Goal: Book appointment/travel/reservation

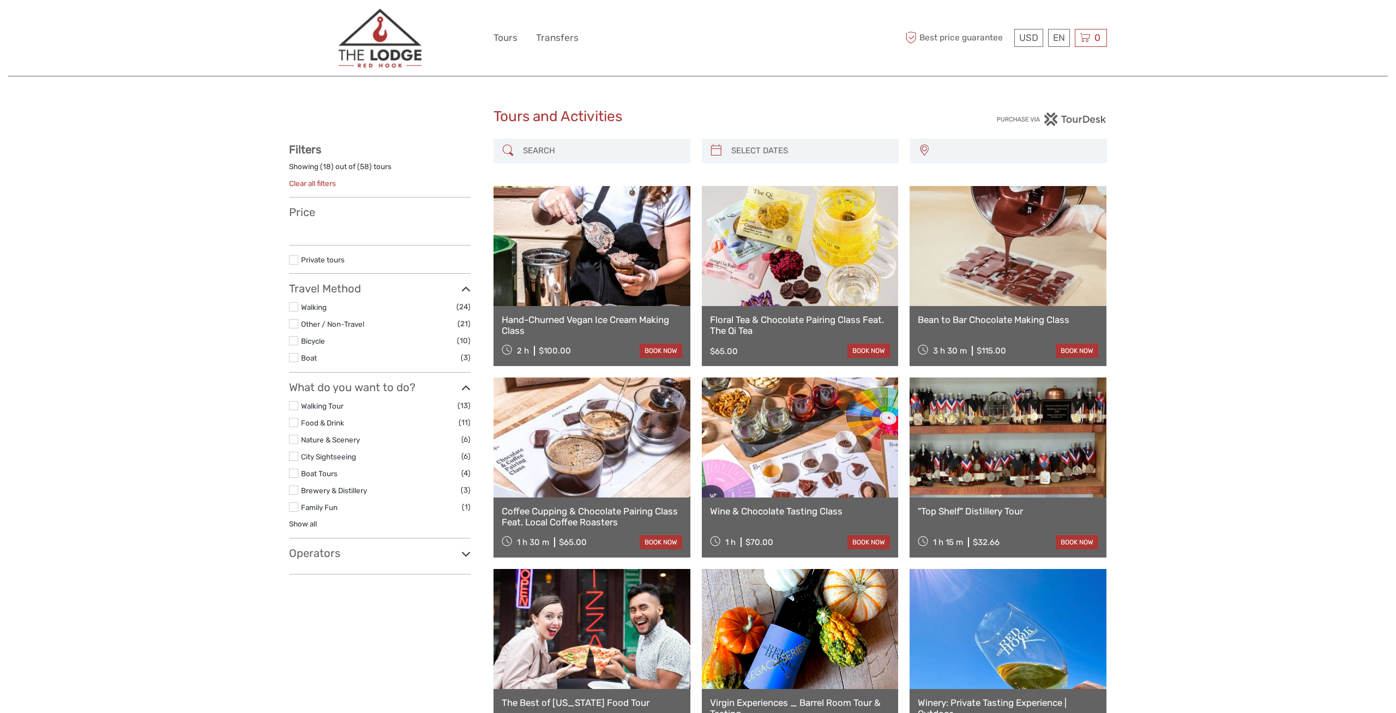
select select
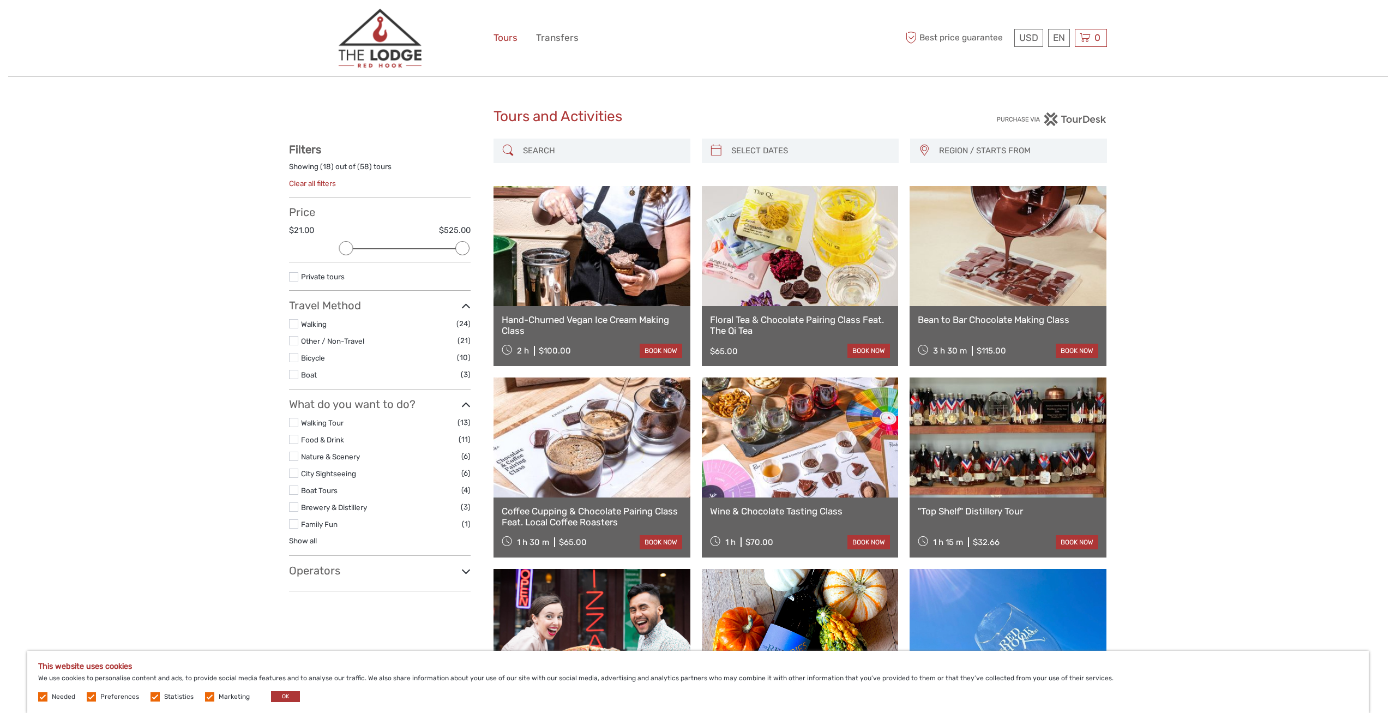
click at [501, 38] on link "Tours" at bounding box center [506, 38] width 24 height 16
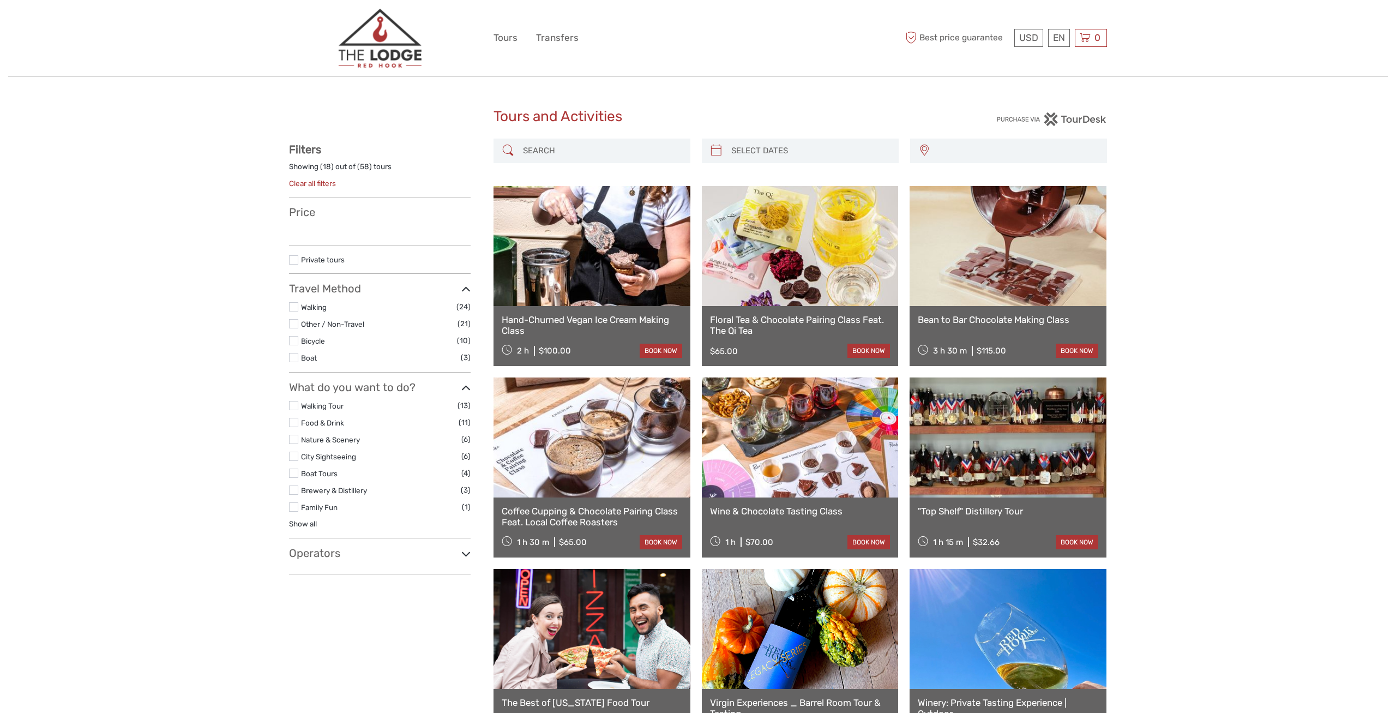
select select
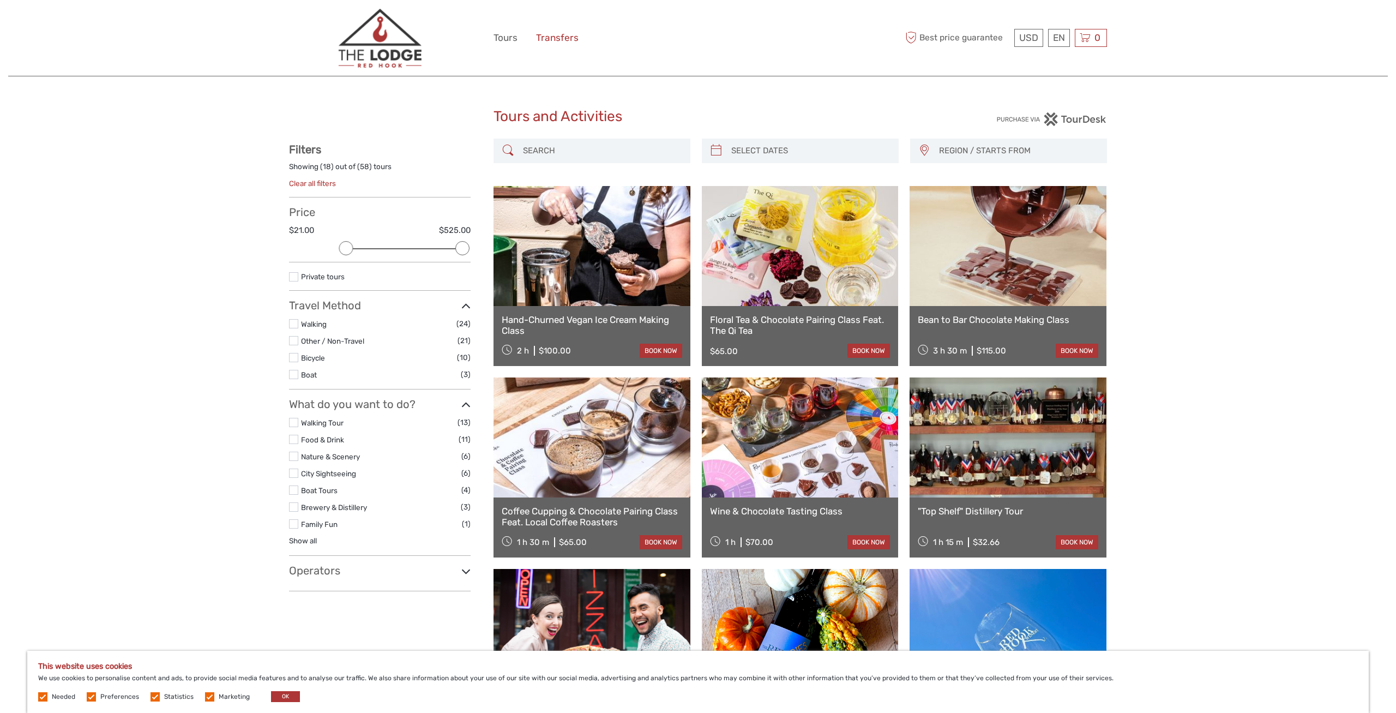
click at [574, 40] on link "Transfers" at bounding box center [557, 38] width 43 height 16
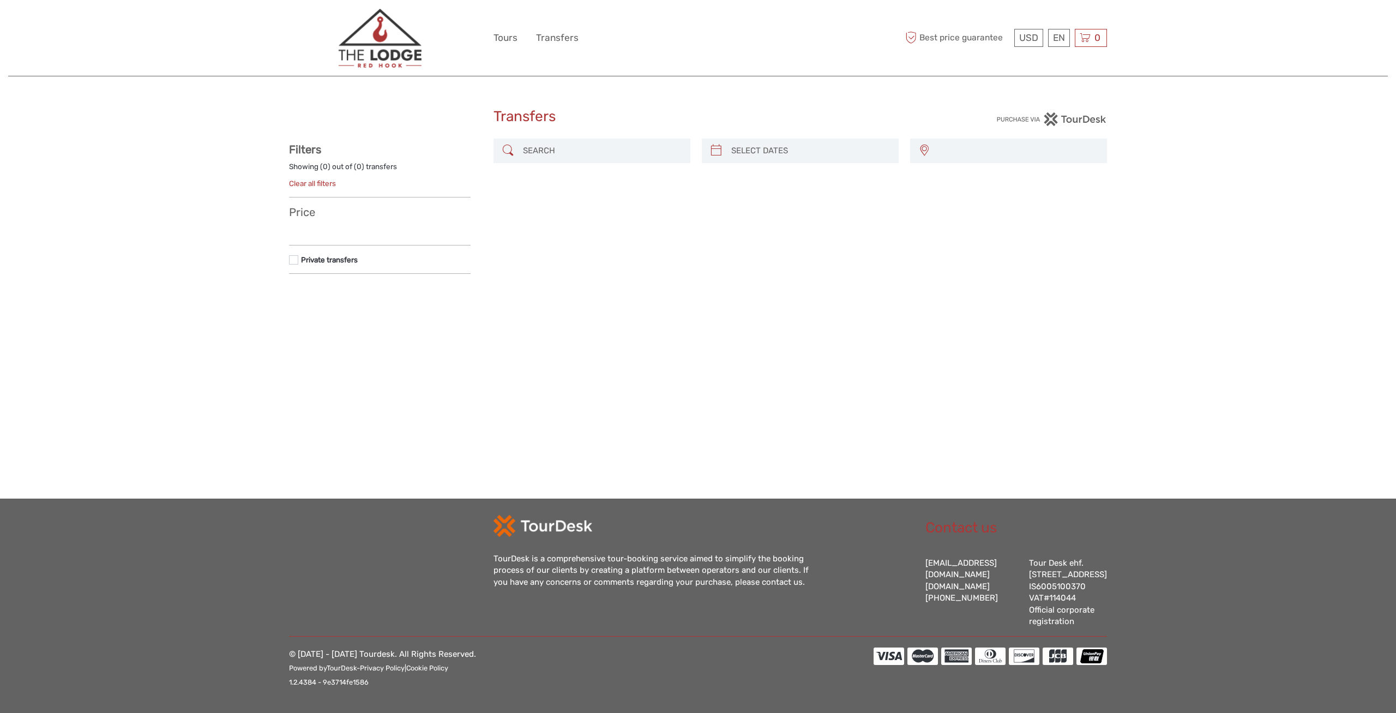
select select
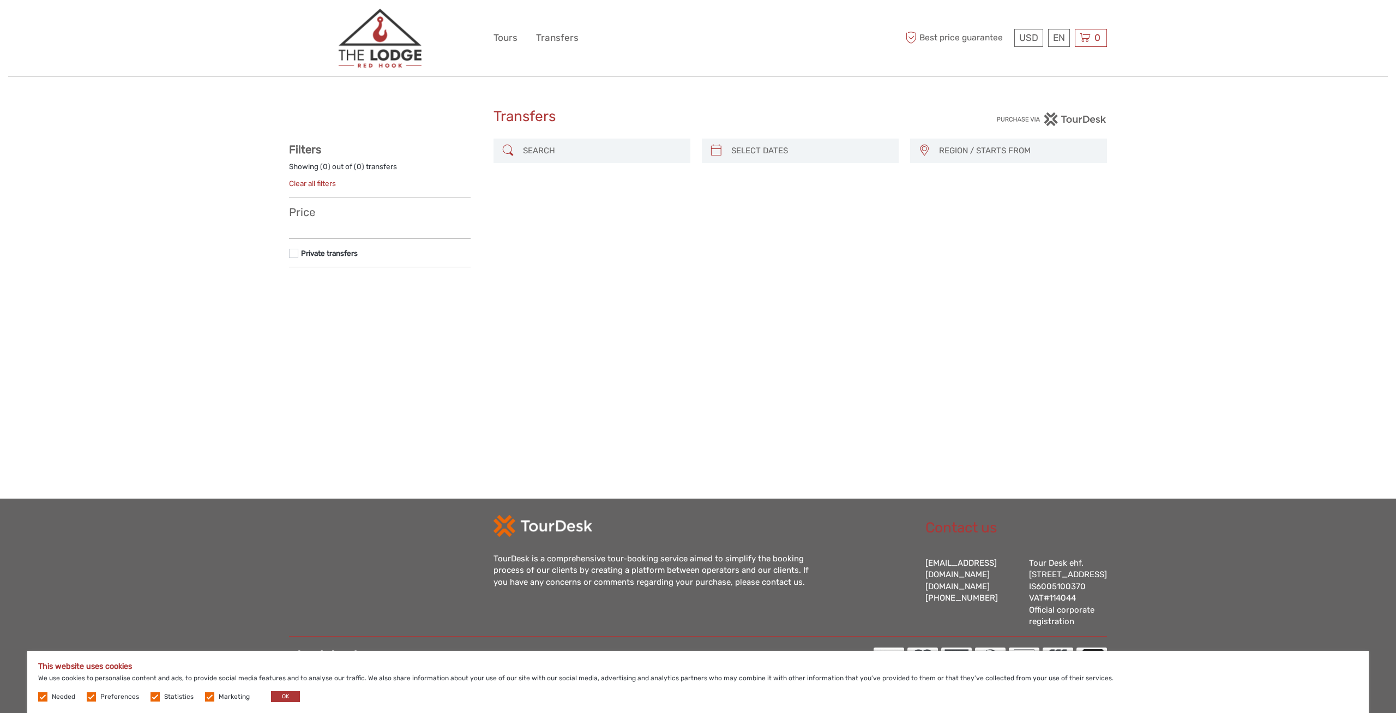
click at [595, 155] on input "search" at bounding box center [602, 150] width 166 height 19
click at [1050, 107] on link "Deutsch" at bounding box center [1046, 104] width 46 height 20
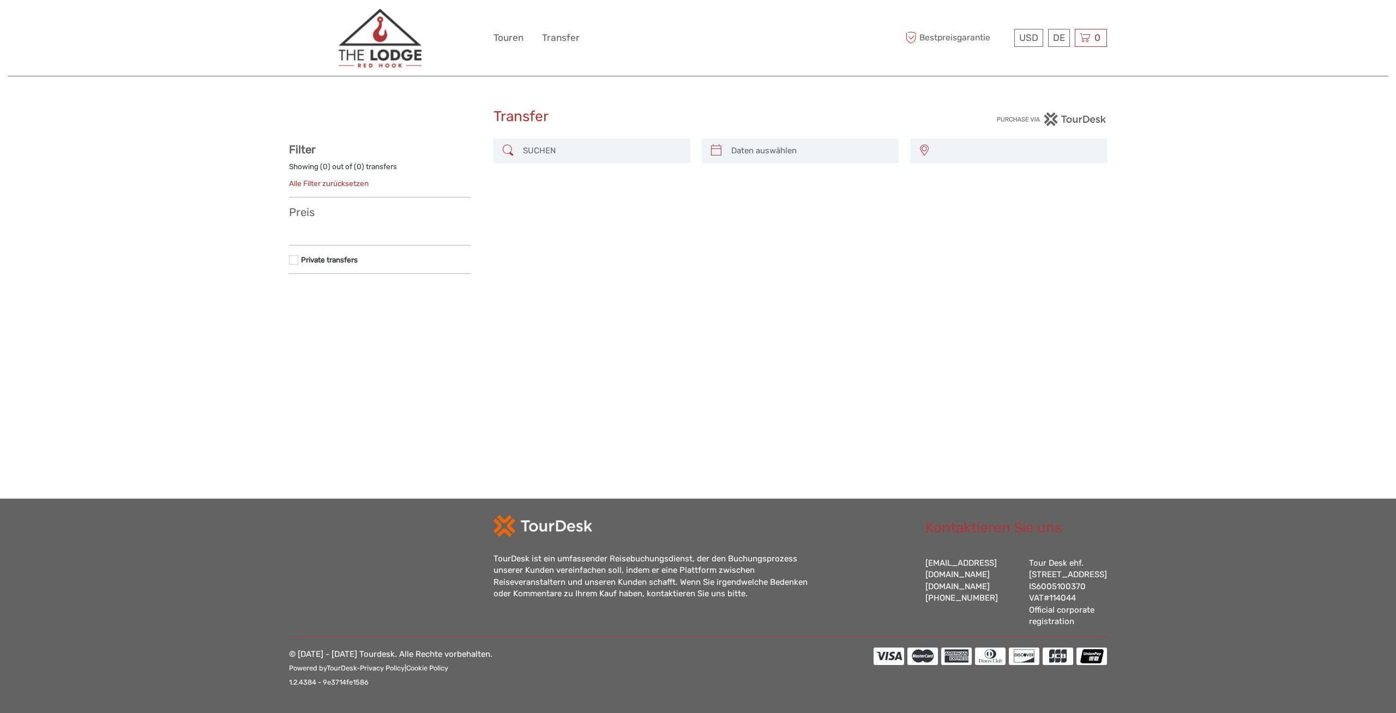
select select
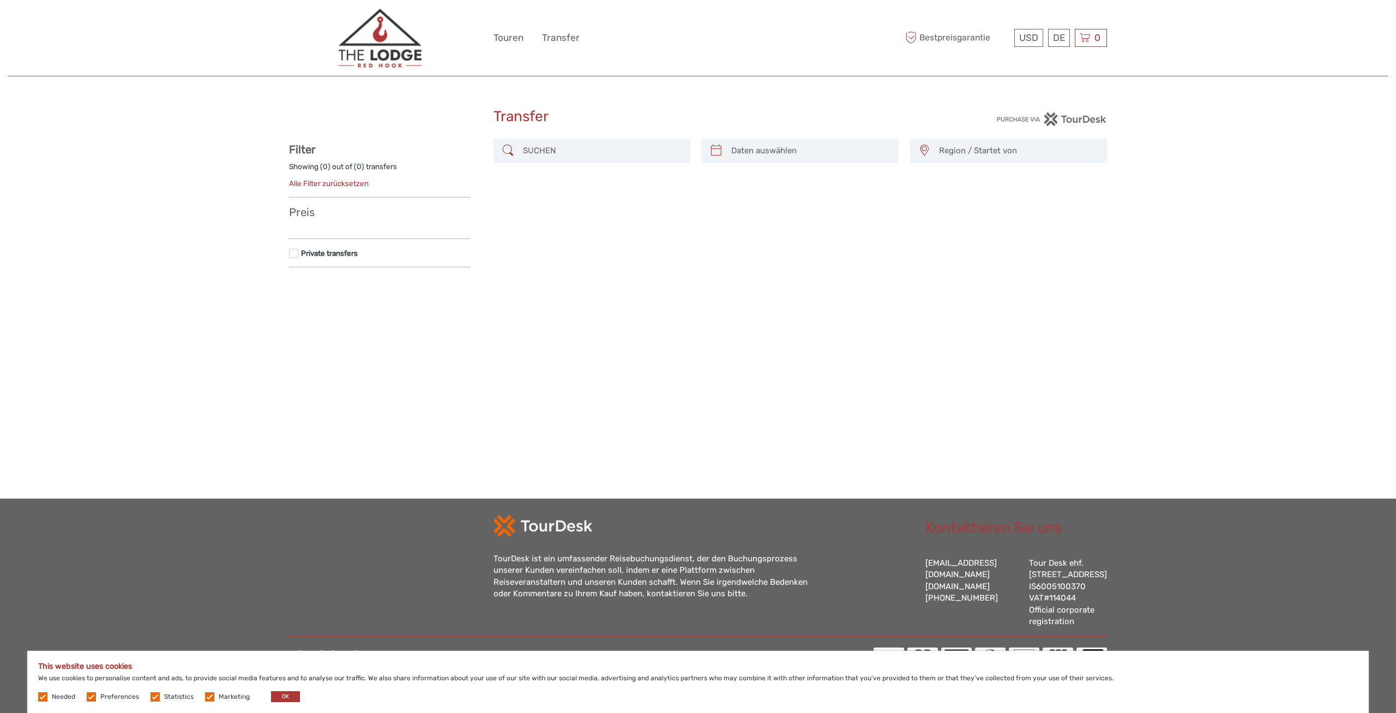
click at [602, 146] on input "search" at bounding box center [602, 150] width 166 height 19
click at [712, 151] on icon at bounding box center [716, 150] width 11 height 17
type input "04/10/2025"
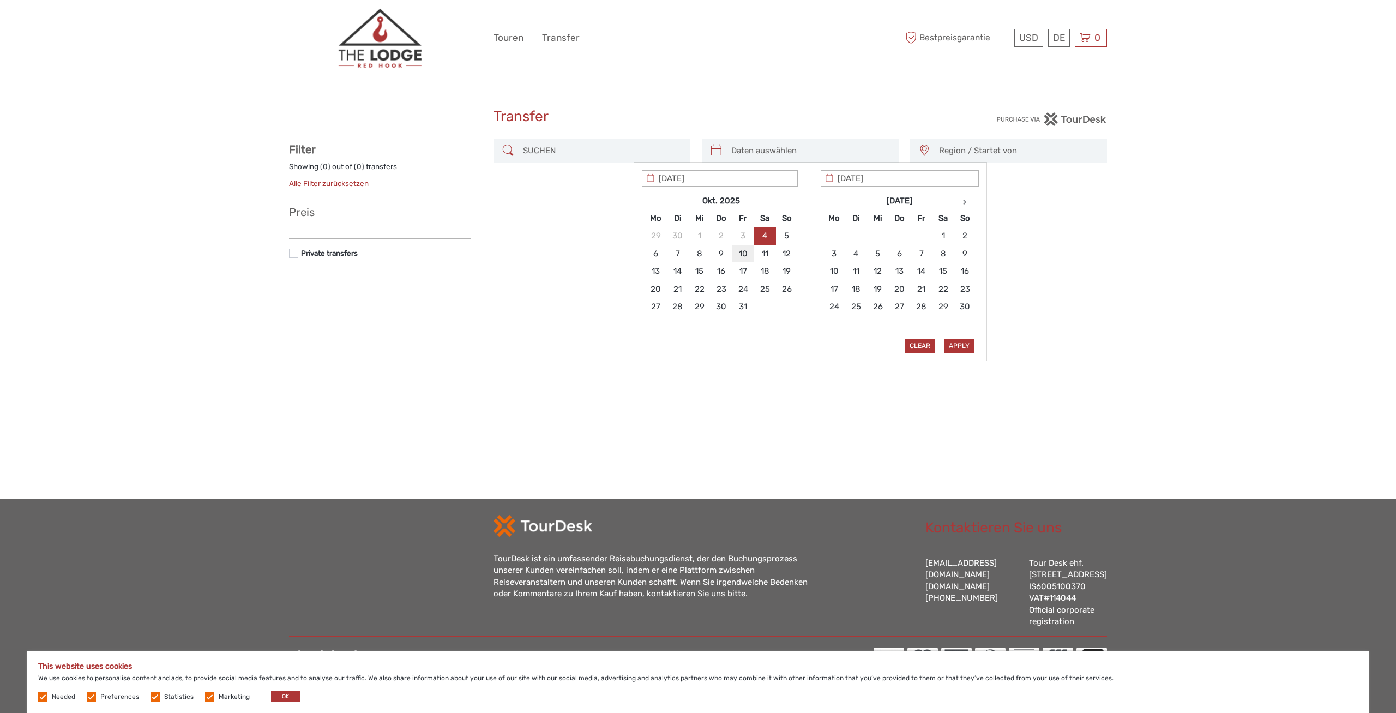
type input "10/10/2025"
click at [961, 341] on button "Apply" at bounding box center [959, 346] width 31 height 14
type input "10/10/2025 - 10/10/2025"
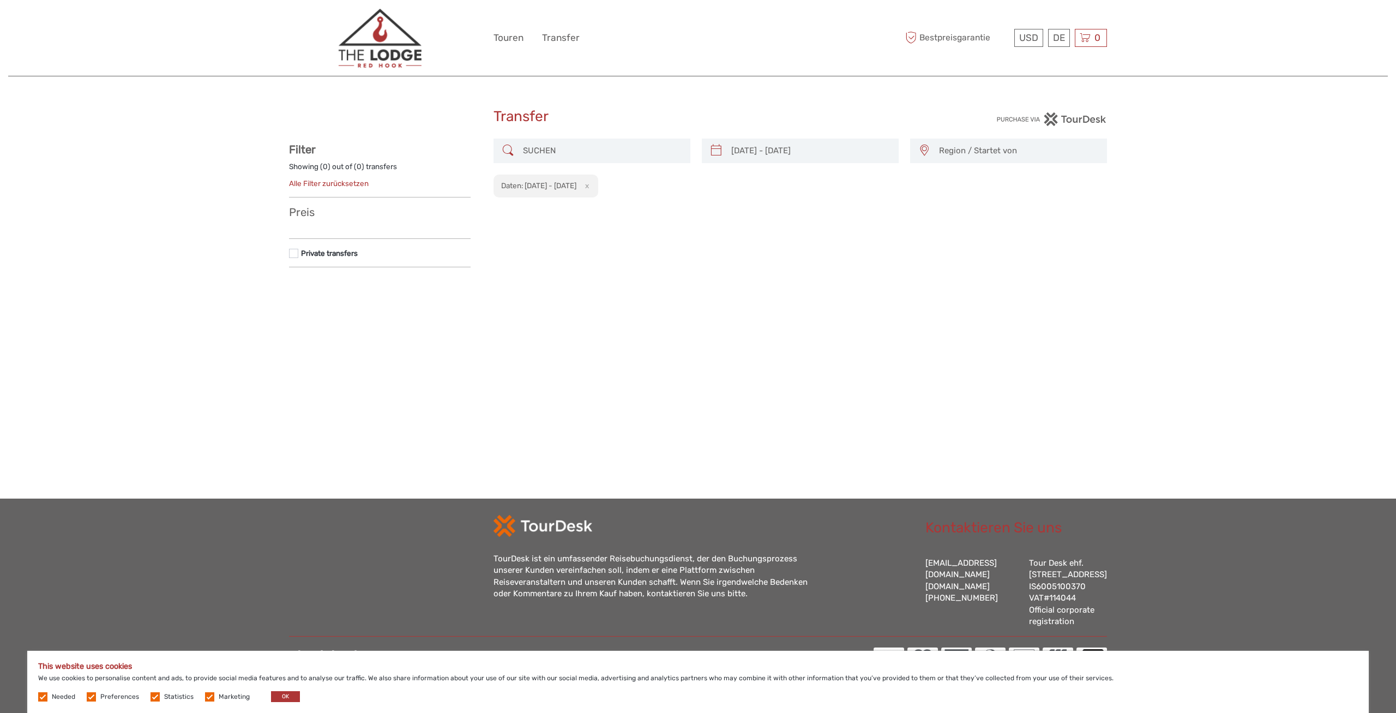
click at [569, 149] on input "search" at bounding box center [602, 150] width 166 height 19
click at [968, 149] on span "Region / Startet von" at bounding box center [1017, 151] width 167 height 18
click at [940, 174] on input "Search" at bounding box center [1009, 174] width 183 height 16
type input "J"
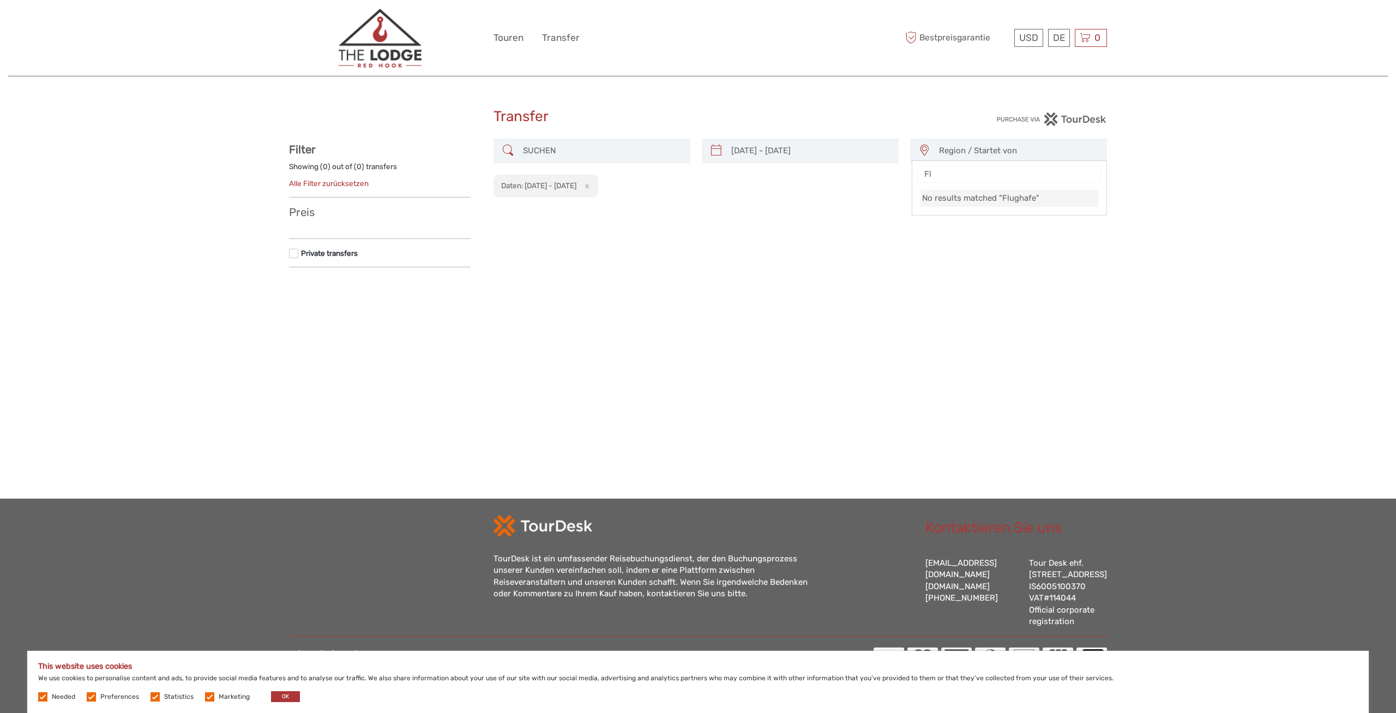
type input "F"
